Goal: Information Seeking & Learning: Learn about a topic

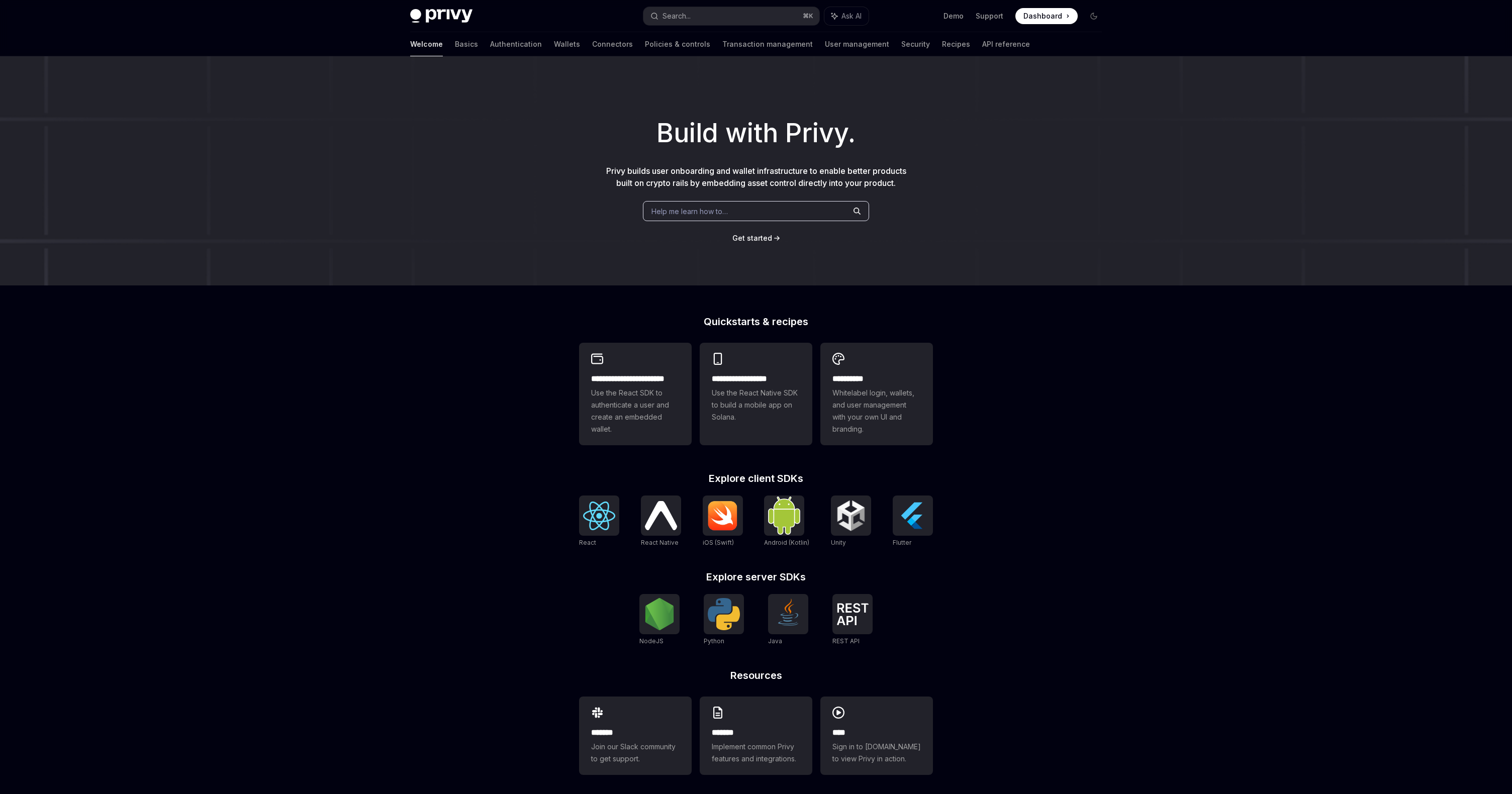
scroll to position [5, 0]
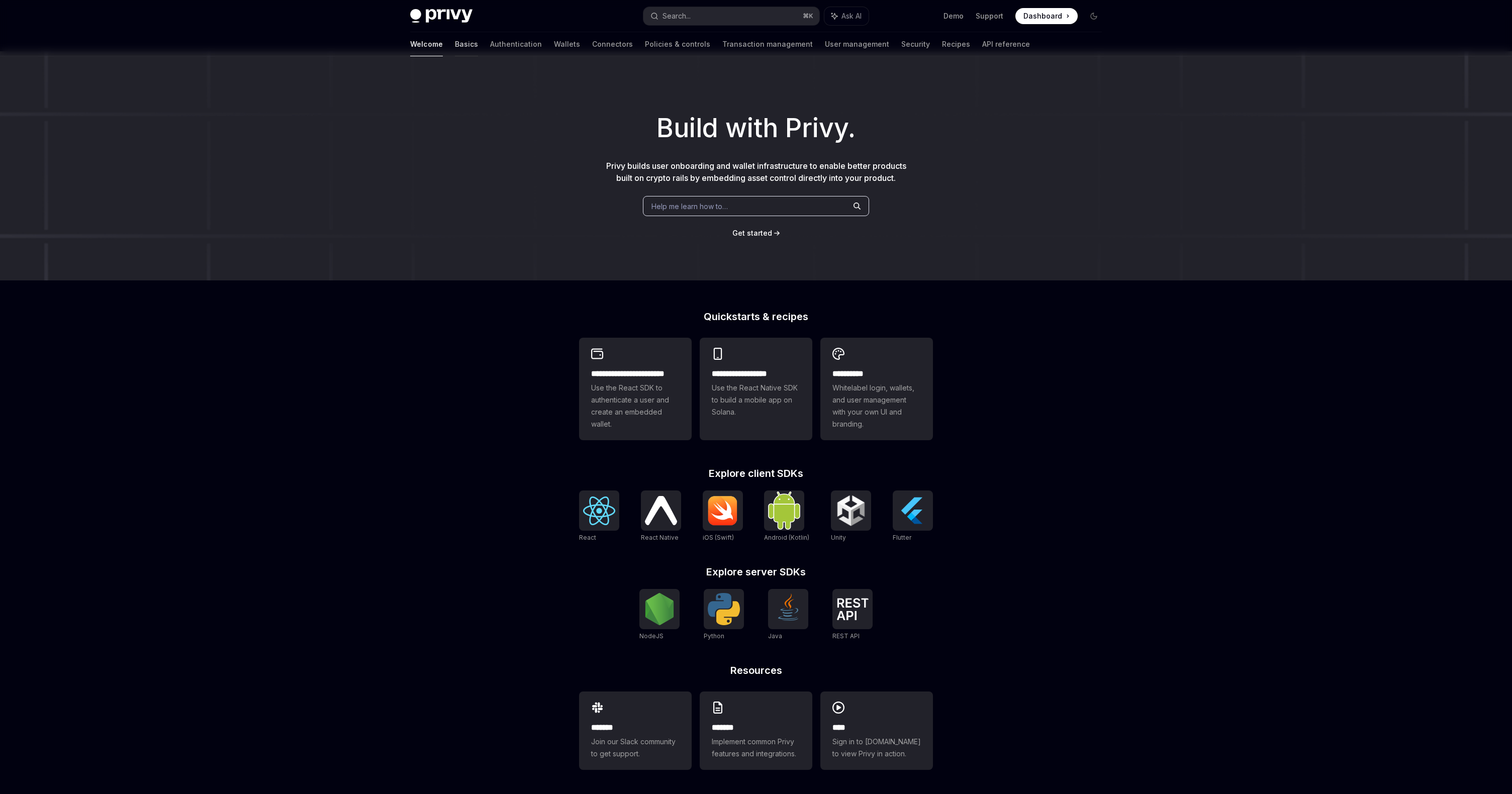
click at [455, 41] on link "Basics" at bounding box center [466, 44] width 23 height 24
type textarea "*"
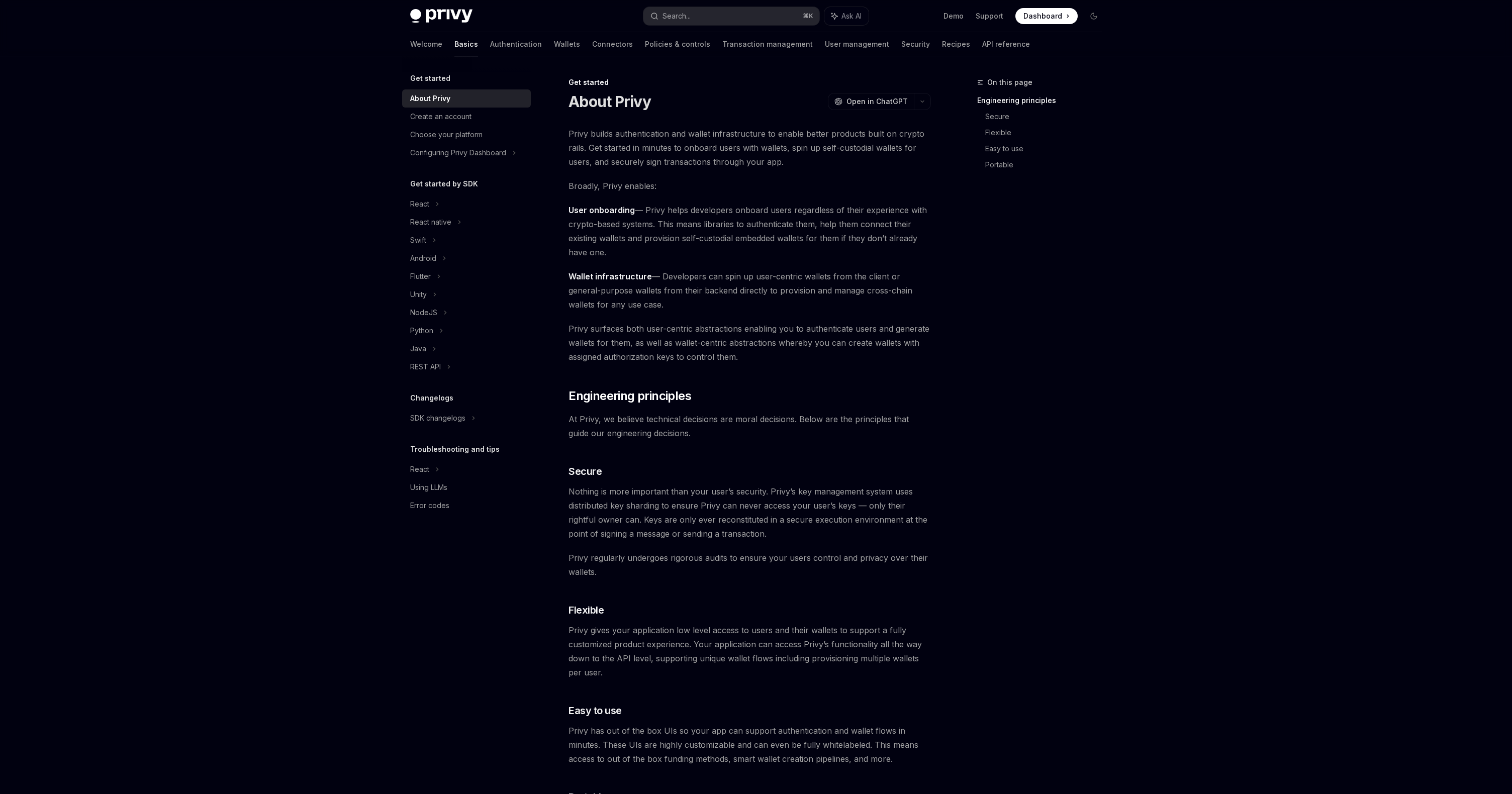
click at [604, 320] on div "Privy builds authentication and wallet infrastructure to enable better products…" at bounding box center [750, 646] width 362 height 1039
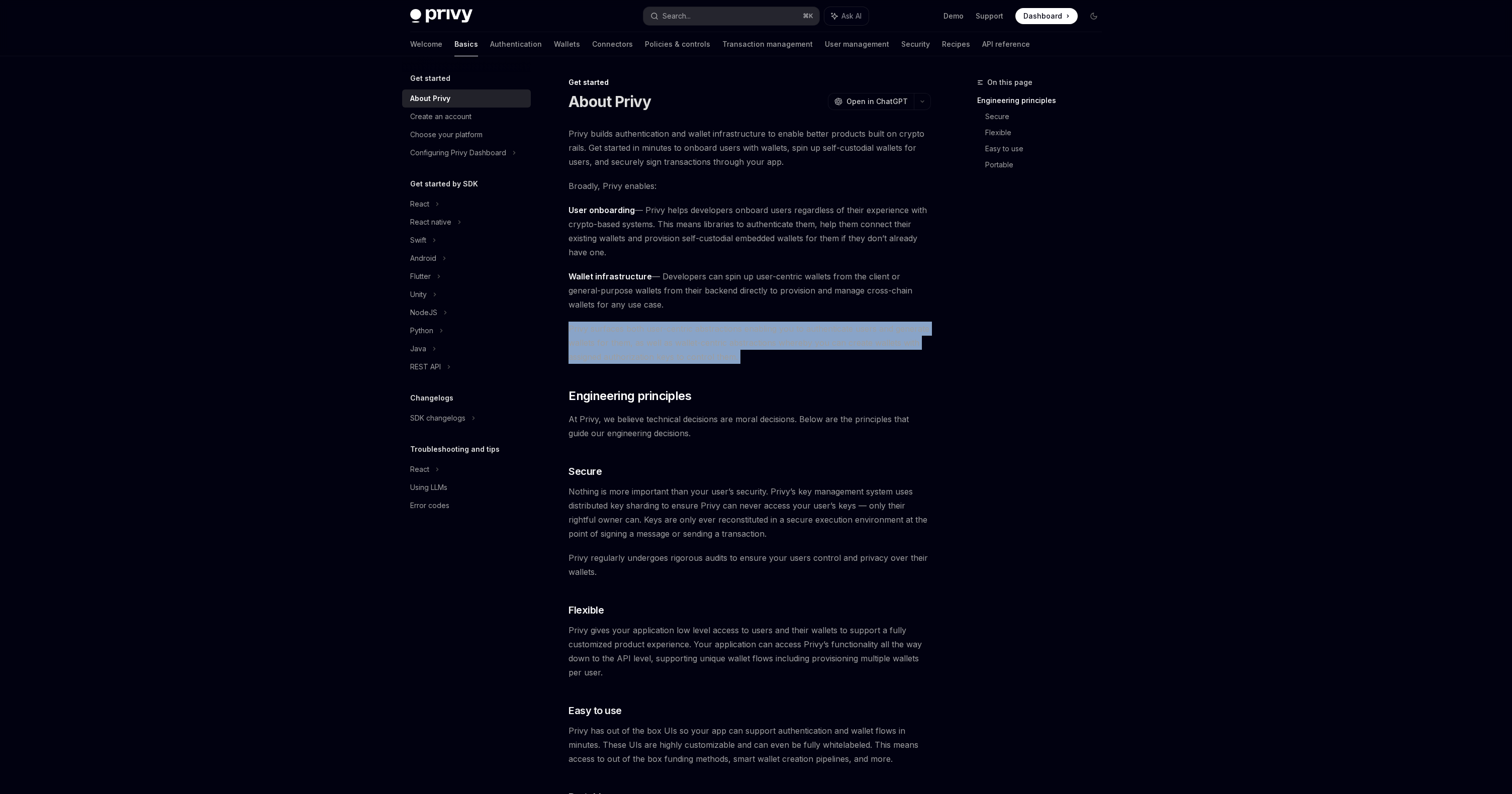
click at [723, 210] on span "User onboarding — Privy helps developers onboard users regardless of their expe…" at bounding box center [750, 231] width 362 height 56
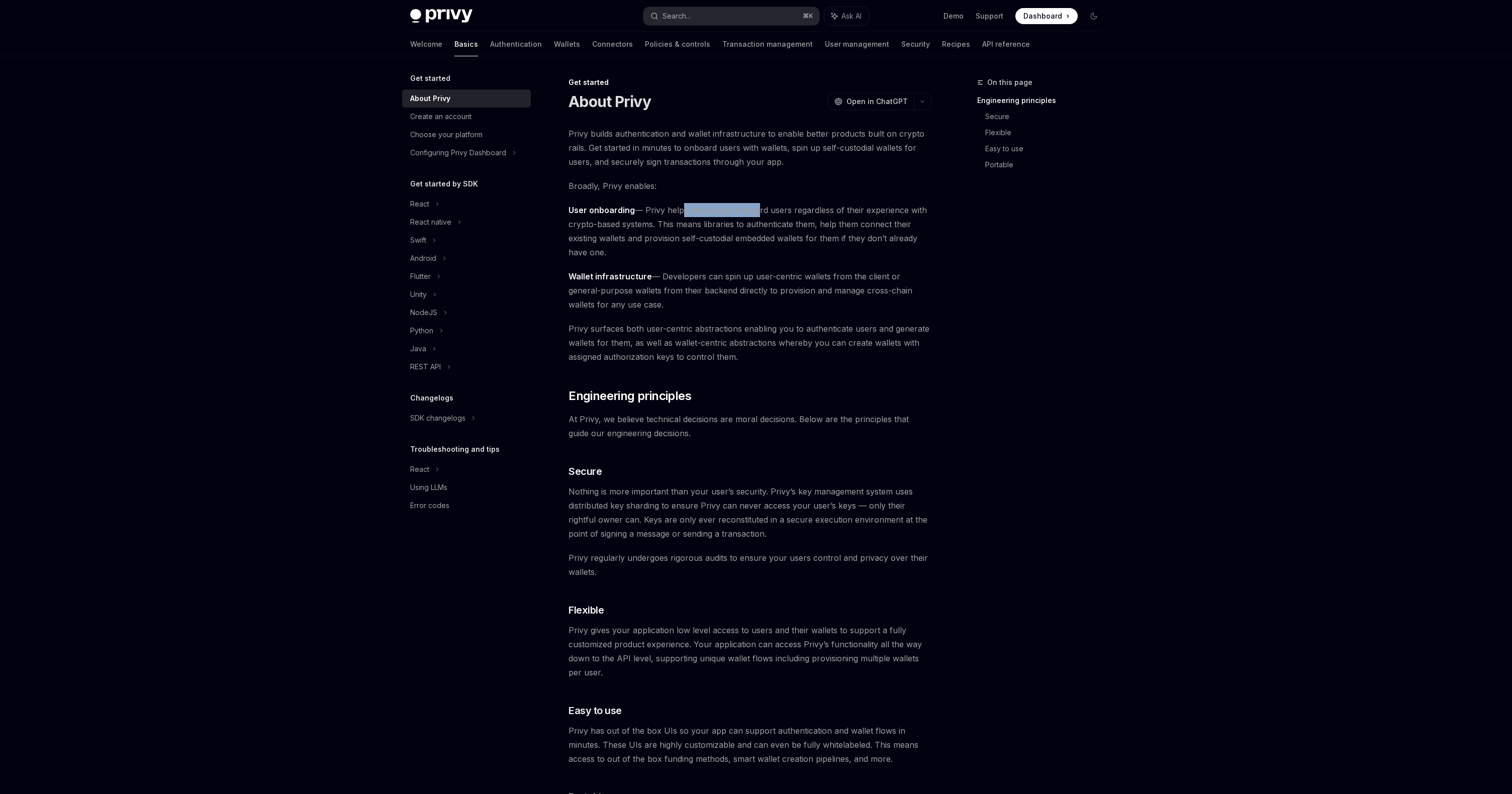
drag, startPoint x: 679, startPoint y: 214, endPoint x: 778, endPoint y: 219, distance: 99.1
click at [772, 217] on span "User onboarding — Privy helps developers onboard users regardless of their expe…" at bounding box center [750, 231] width 362 height 56
click at [778, 219] on span "User onboarding — Privy helps developers onboard users regardless of their expe…" at bounding box center [750, 231] width 362 height 56
drag, startPoint x: 694, startPoint y: 136, endPoint x: 773, endPoint y: 140, distance: 79.1
click at [770, 137] on span "Privy builds authentication and wallet infrastructure to enable better products…" at bounding box center [750, 148] width 362 height 42
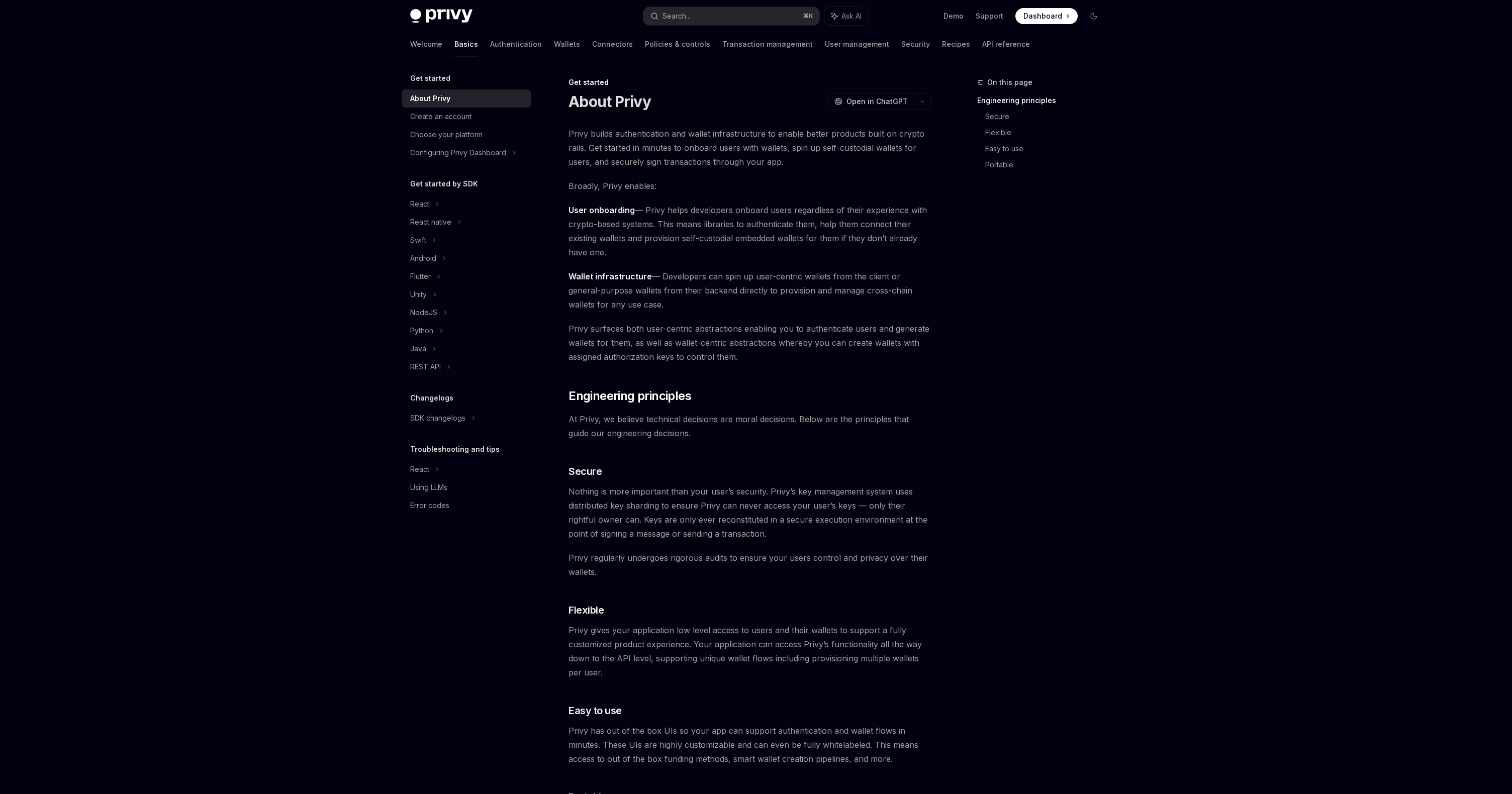
click at [773, 140] on span "Privy builds authentication and wallet infrastructure to enable better products…" at bounding box center [750, 148] width 362 height 42
drag, startPoint x: 704, startPoint y: 130, endPoint x: 752, endPoint y: 132, distance: 48.0
click at [752, 132] on span "Privy builds authentication and wallet infrastructure to enable better products…" at bounding box center [750, 148] width 362 height 42
click at [752, 132] on span "Privy builds authentication and wallet infrastructure to enable better products…" at bounding box center [750, 148] width 362 height 42
drag, startPoint x: 755, startPoint y: 138, endPoint x: 824, endPoint y: 136, distance: 69.0
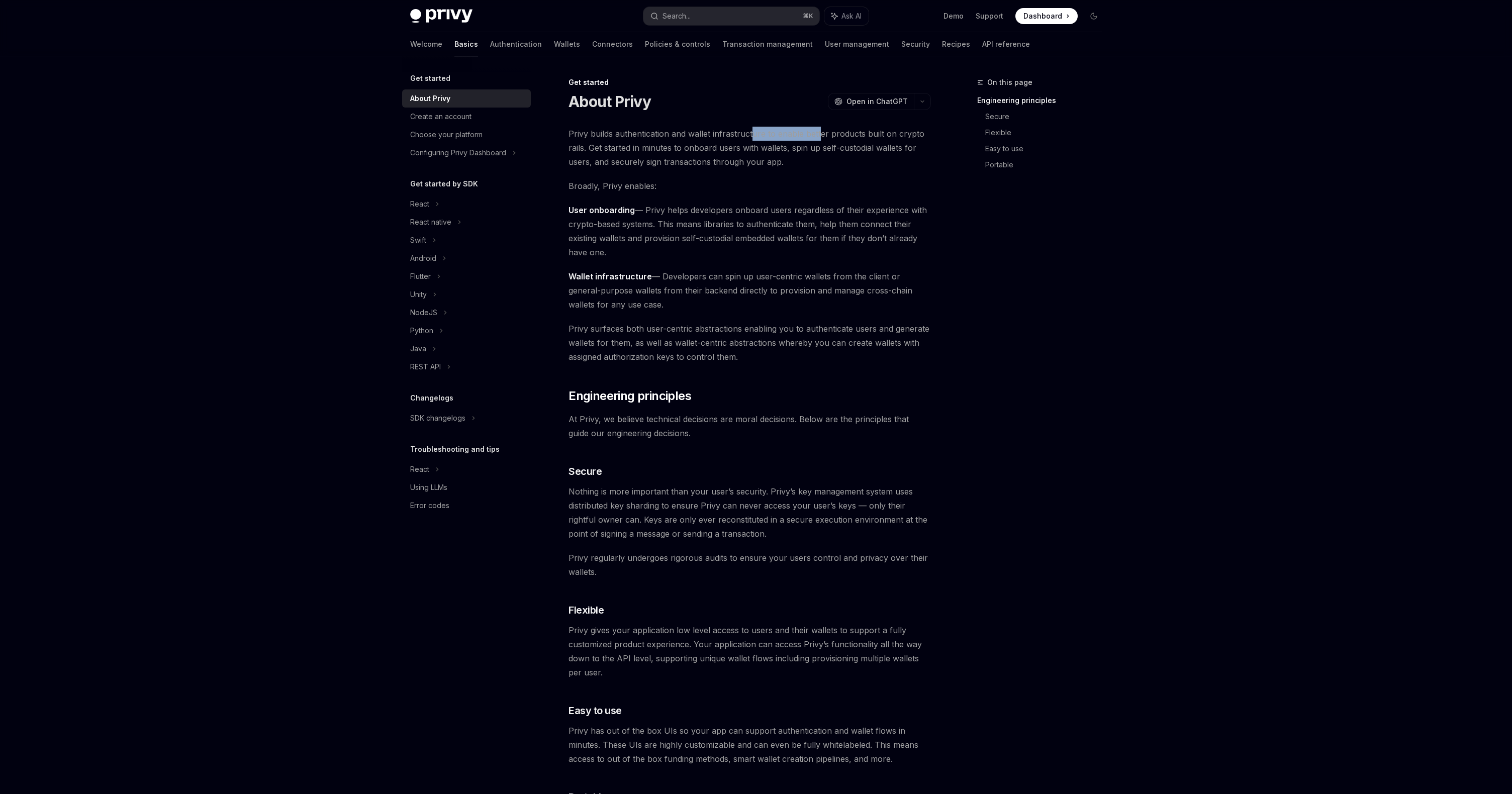
click at [824, 137] on span "Privy builds authentication and wallet infrastructure to enable better products…" at bounding box center [750, 148] width 362 height 42
click at [824, 135] on span "Privy builds authentication and wallet infrastructure to enable better products…" at bounding box center [750, 148] width 362 height 42
click at [902, 140] on span "Privy builds authentication and wallet infrastructure to enable better products…" at bounding box center [750, 148] width 362 height 42
click at [901, 114] on div "Get started About Privy OpenAI Open in ChatGPT OpenAI Open in ChatGPT Privy bui…" at bounding box center [655, 695] width 555 height 1238
click at [902, 126] on div "Get started About Privy OpenAI Open in ChatGPT OpenAI Open in ChatGPT Privy bui…" at bounding box center [655, 695] width 555 height 1238
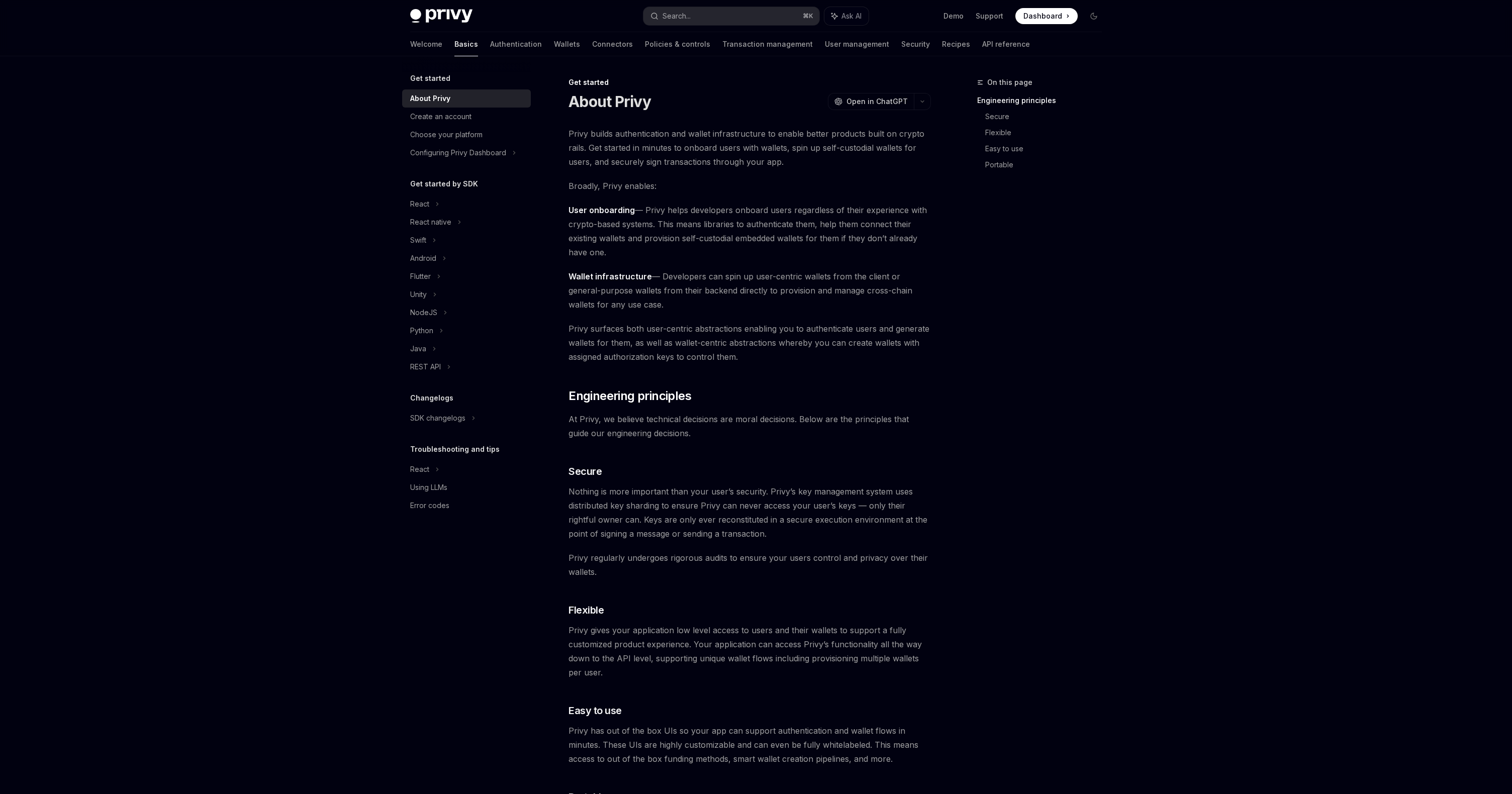
click at [901, 136] on span "Privy builds authentication and wallet infrastructure to enable better products…" at bounding box center [750, 148] width 362 height 42
copy span "crypto"
